Goal: Information Seeking & Learning: Understand process/instructions

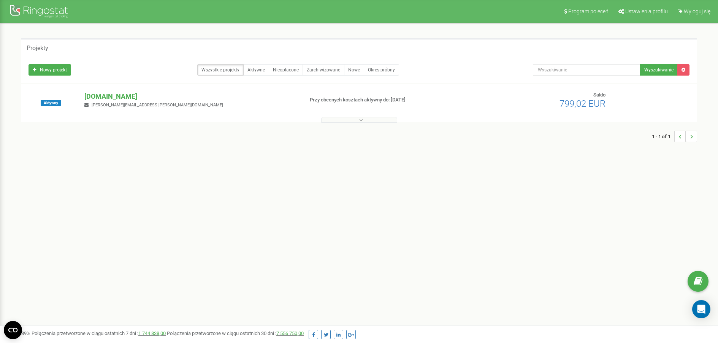
click at [109, 102] on div "hellocarbe.pl m.wyszomierski@carbe.pl" at bounding box center [191, 100] width 224 height 17
click at [111, 99] on p "[DOMAIN_NAME]" at bounding box center [190, 97] width 213 height 10
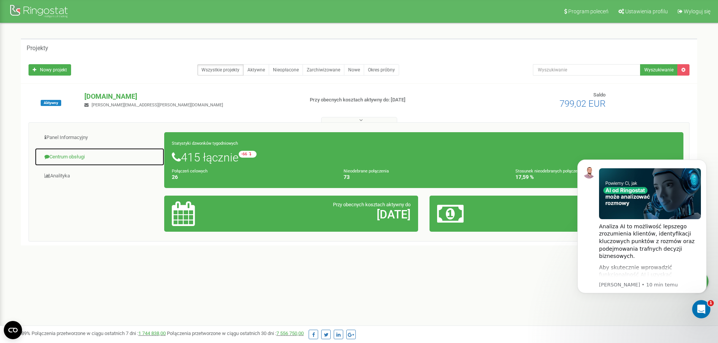
click at [81, 156] on link "Centrum obsługi" at bounding box center [100, 157] width 130 height 19
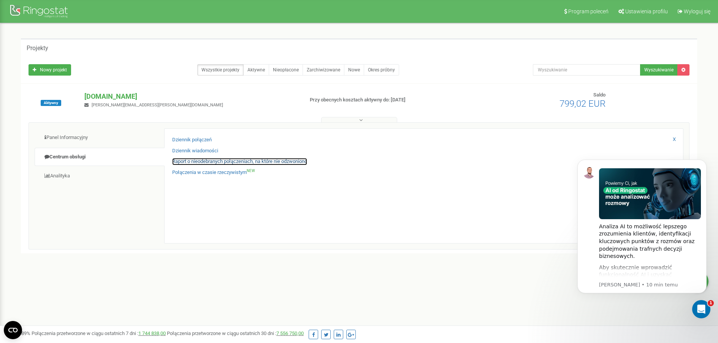
click at [235, 159] on link "Raport o nieodebranych połączeniach, na które nie odzwoniono" at bounding box center [239, 161] width 135 height 7
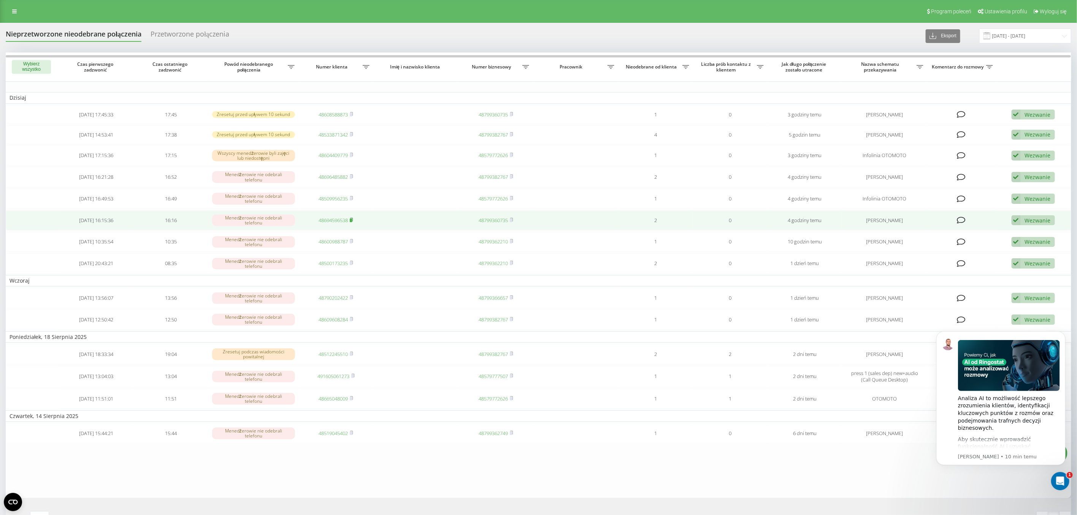
click at [353, 217] on icon at bounding box center [351, 219] width 3 height 5
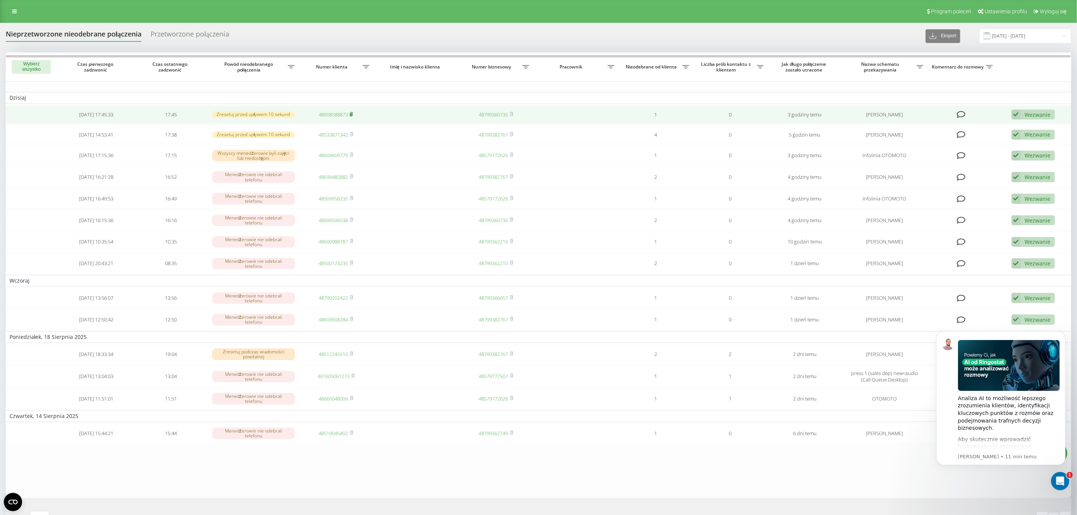
click at [353, 114] on icon at bounding box center [351, 114] width 3 height 5
